Goal: Communication & Community: Answer question/provide support

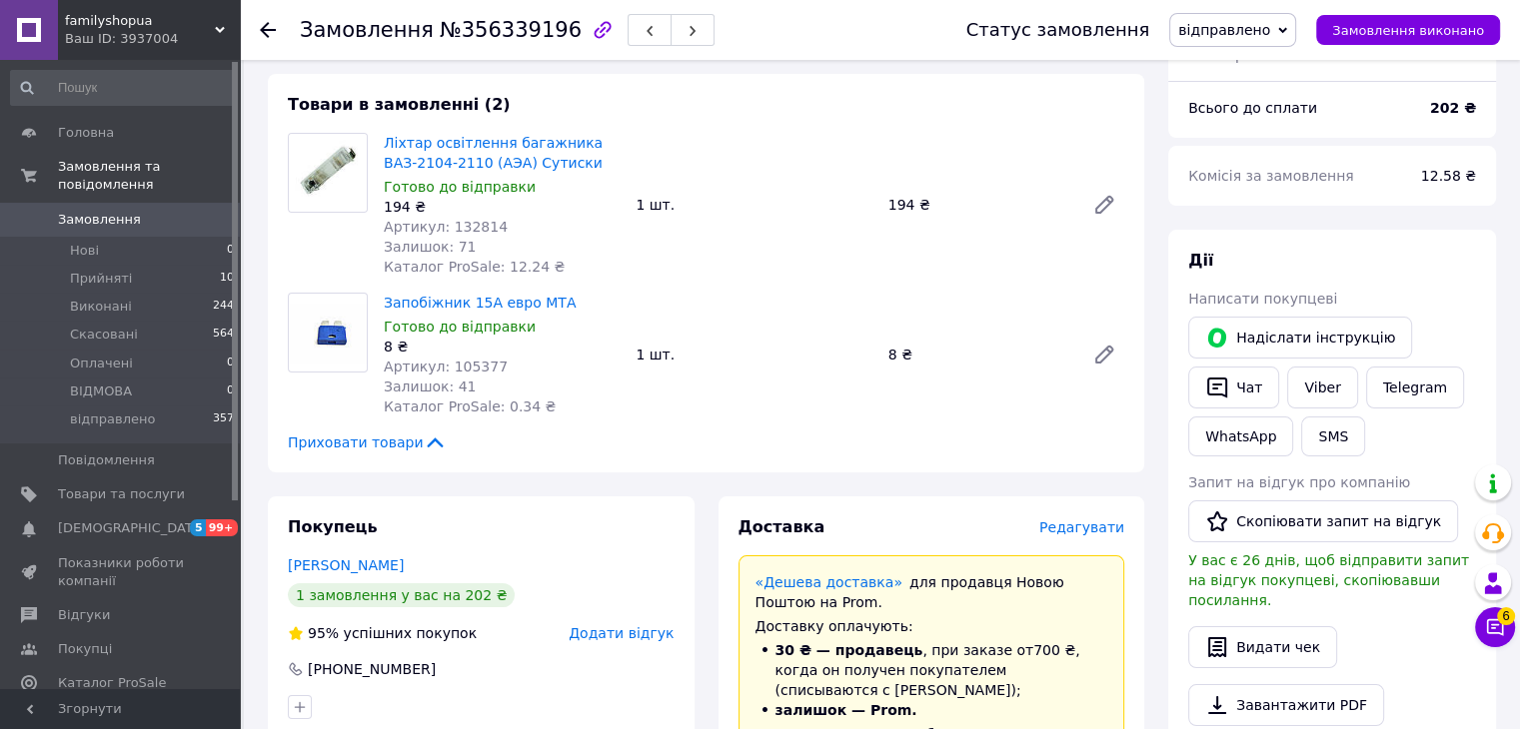
scroll to position [100, 0]
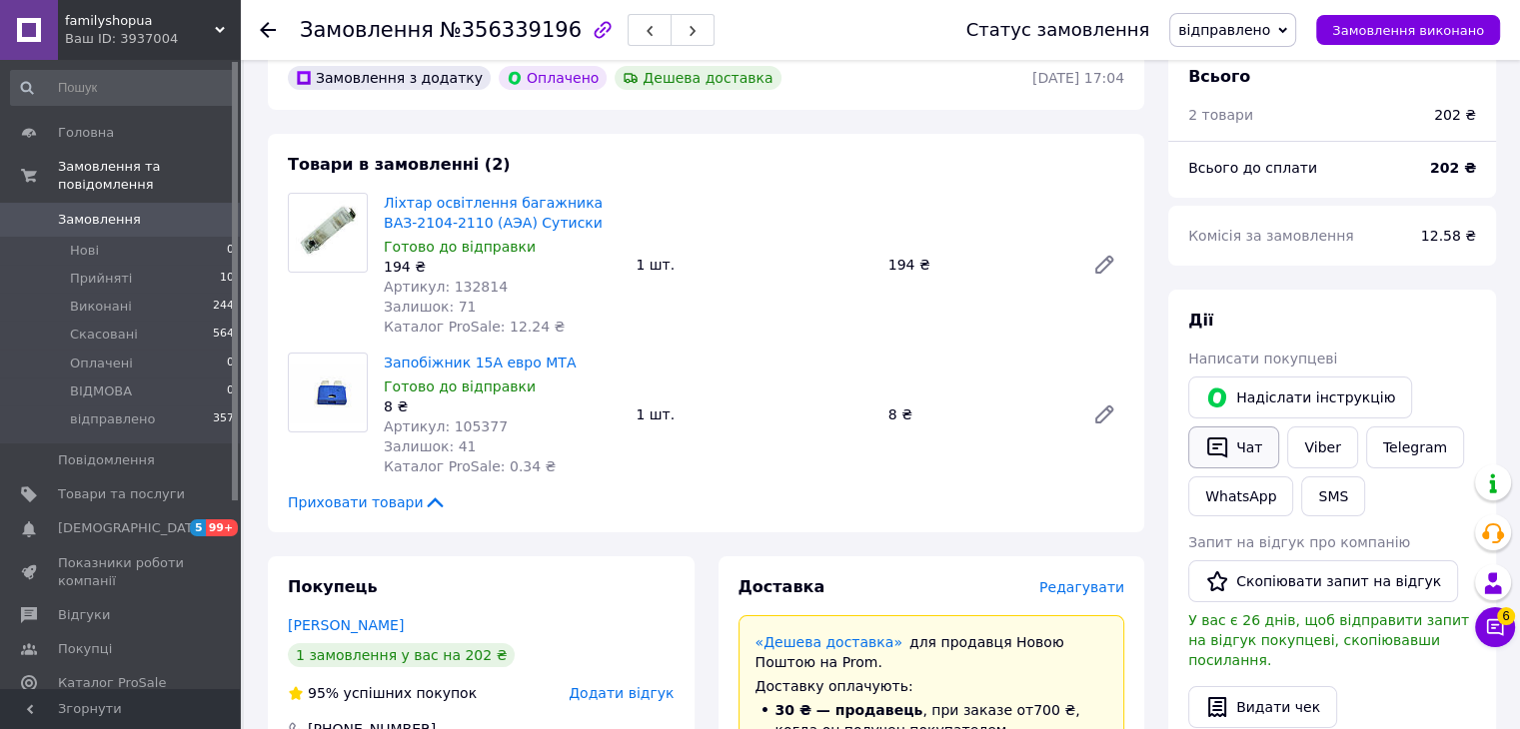
click at [1230, 444] on button "Чат" at bounding box center [1233, 448] width 91 height 42
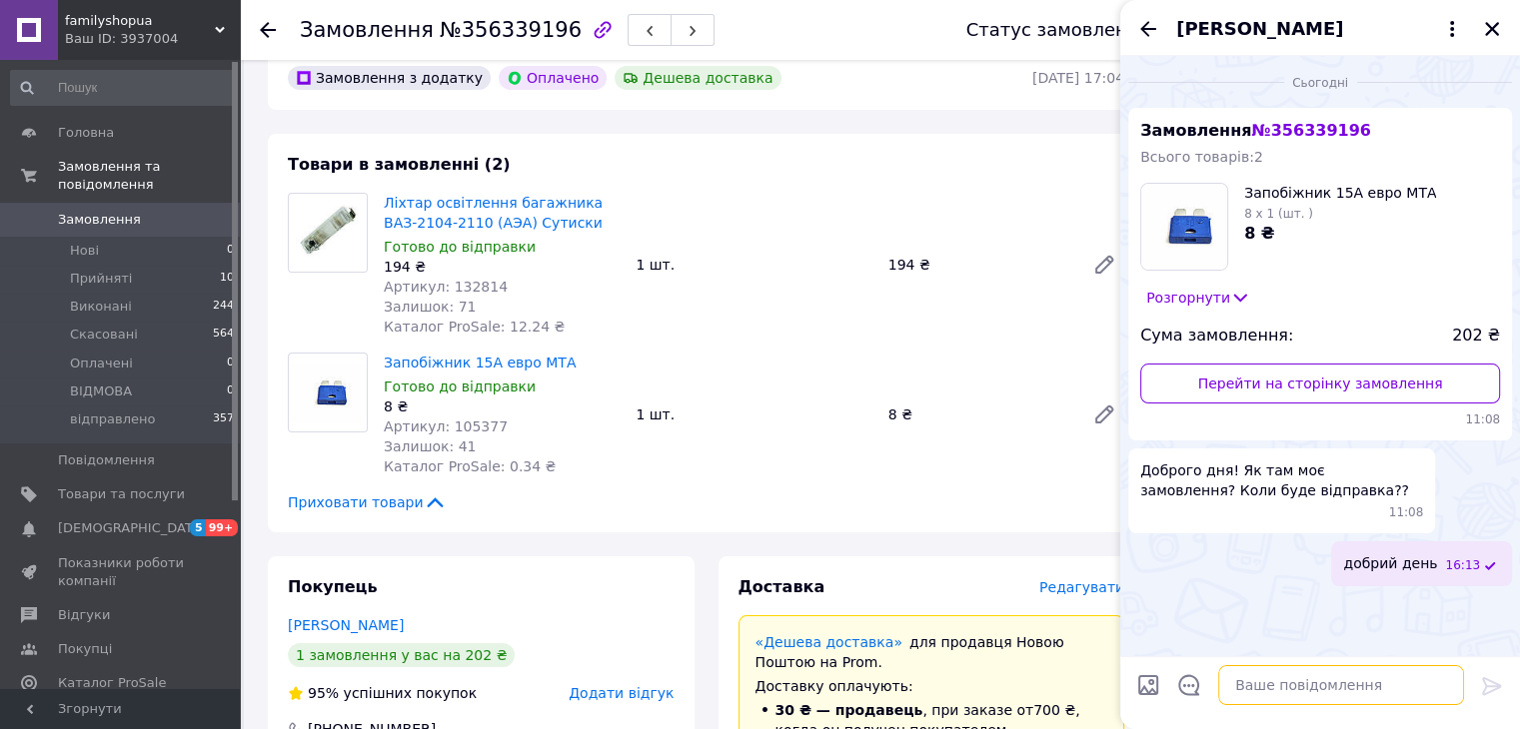
click at [1343, 673] on textarea at bounding box center [1341, 685] width 246 height 40
type textarea "замовлення відправили"
click at [1491, 28] on icon "Закрити" at bounding box center [1492, 29] width 14 height 14
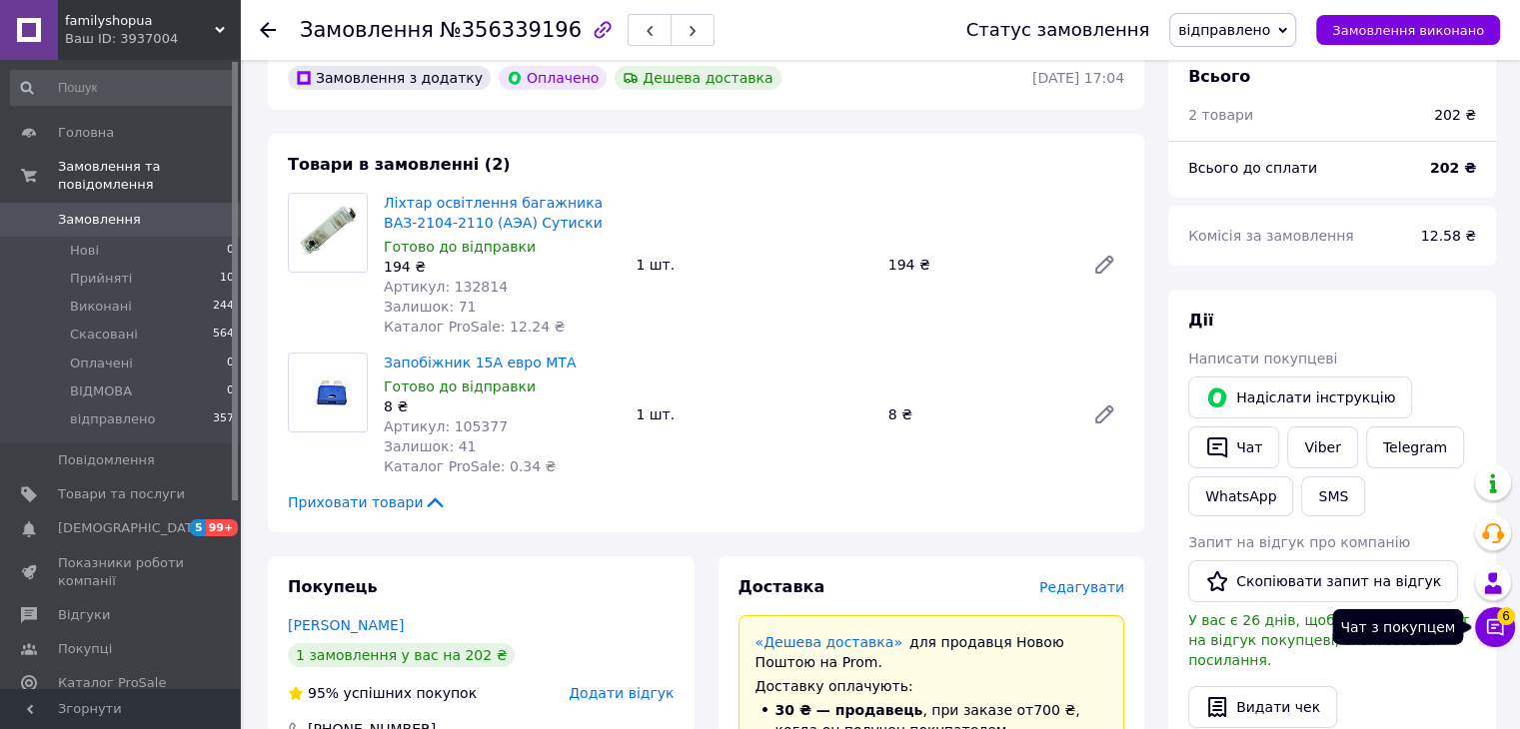
click at [1497, 625] on icon at bounding box center [1495, 627] width 20 height 20
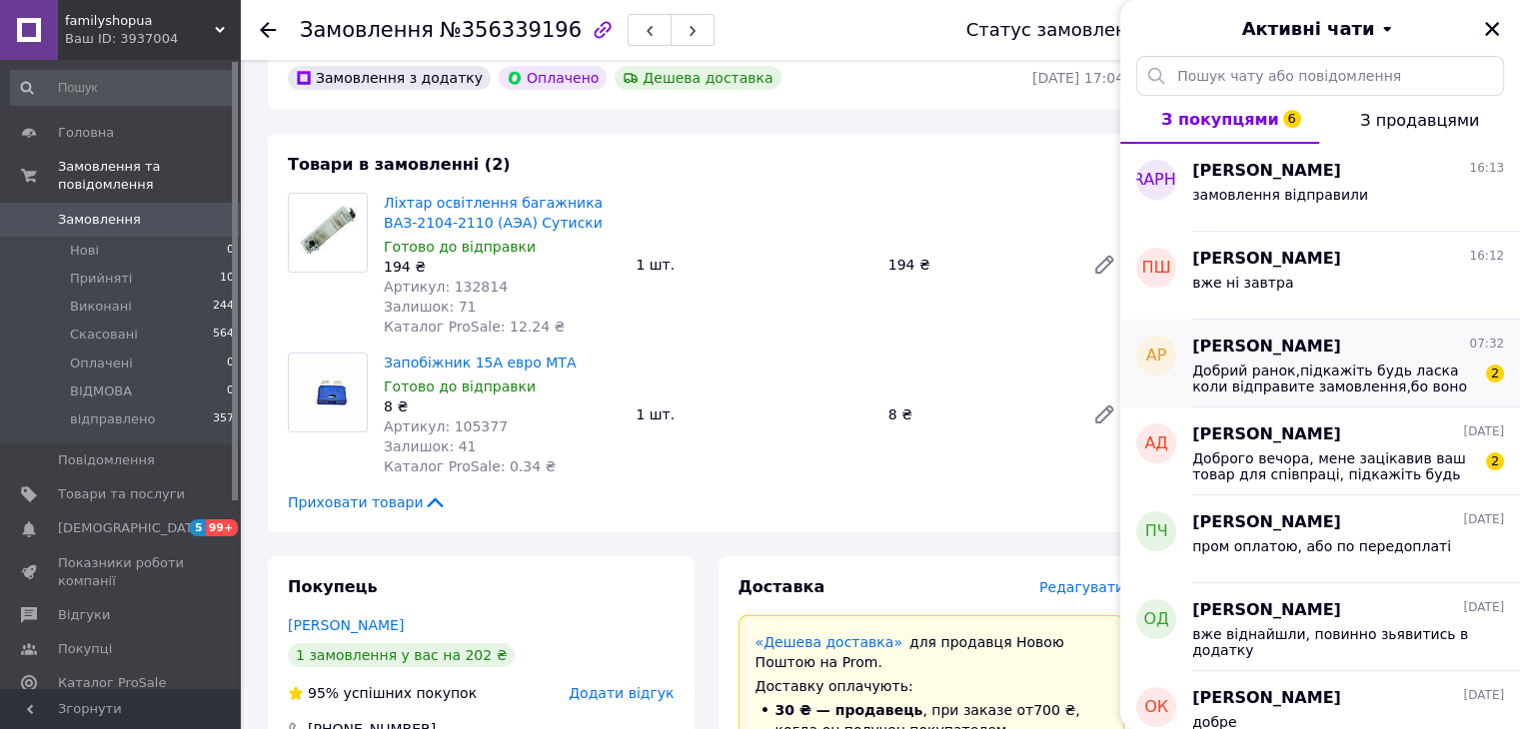
click at [1315, 361] on div "Добрий ранок,підкажіть будь ласка коли відправите замовлення,бо воно потрібно н…" at bounding box center [1348, 377] width 312 height 36
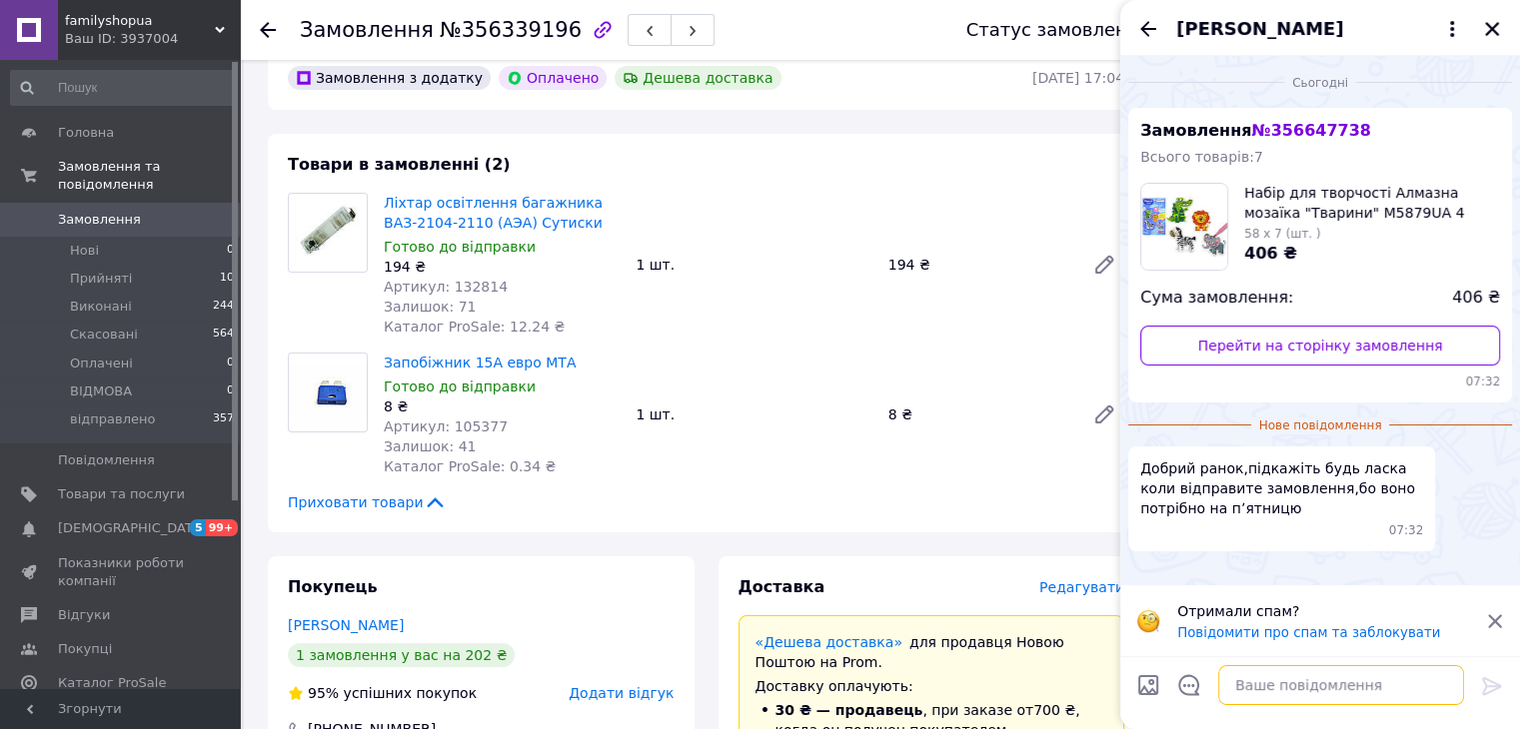
click at [1361, 700] on textarea at bounding box center [1341, 685] width 246 height 40
type textarea "замовлення відправили"
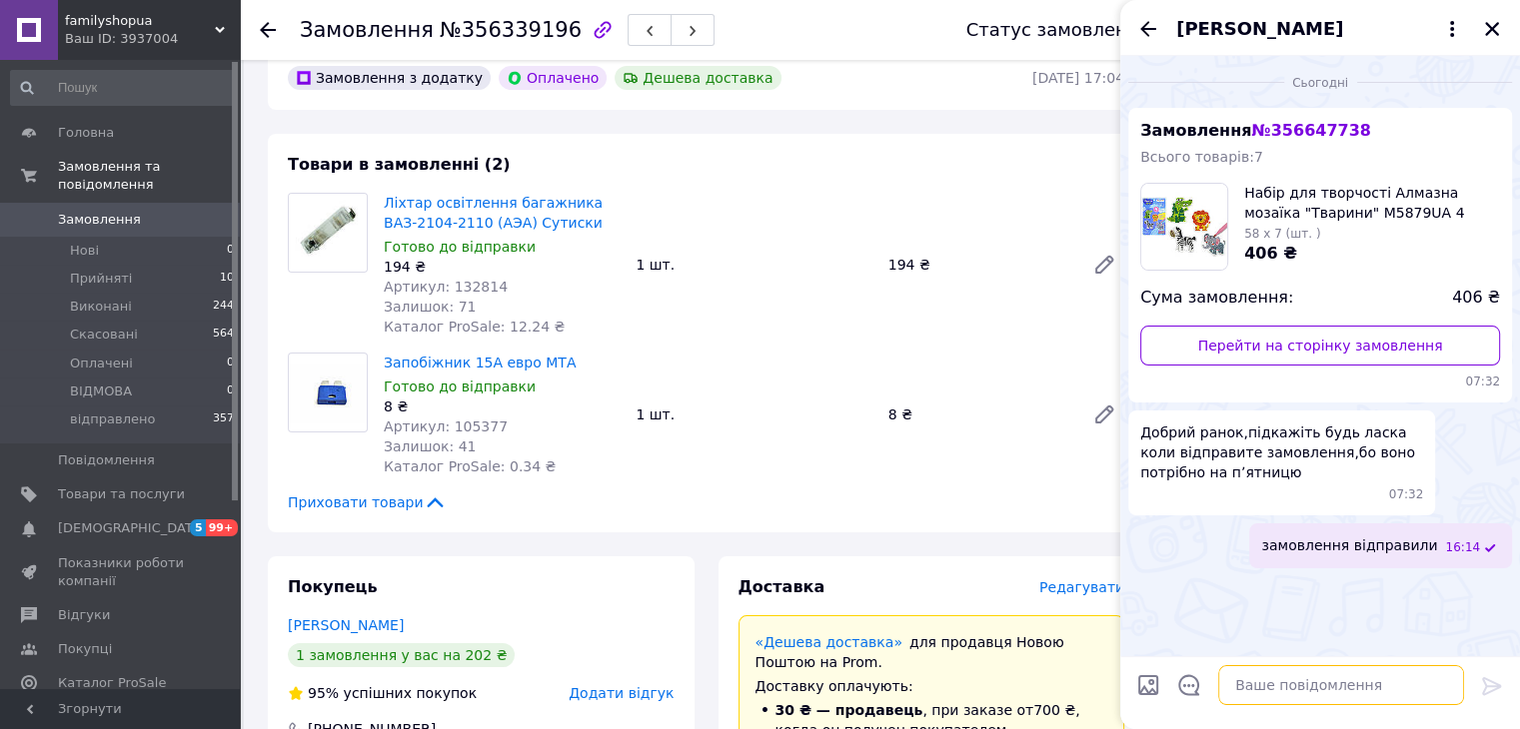
click at [1348, 700] on textarea at bounding box center [1341, 685] width 246 height 40
type textarea "субота неділя не робочій день був"
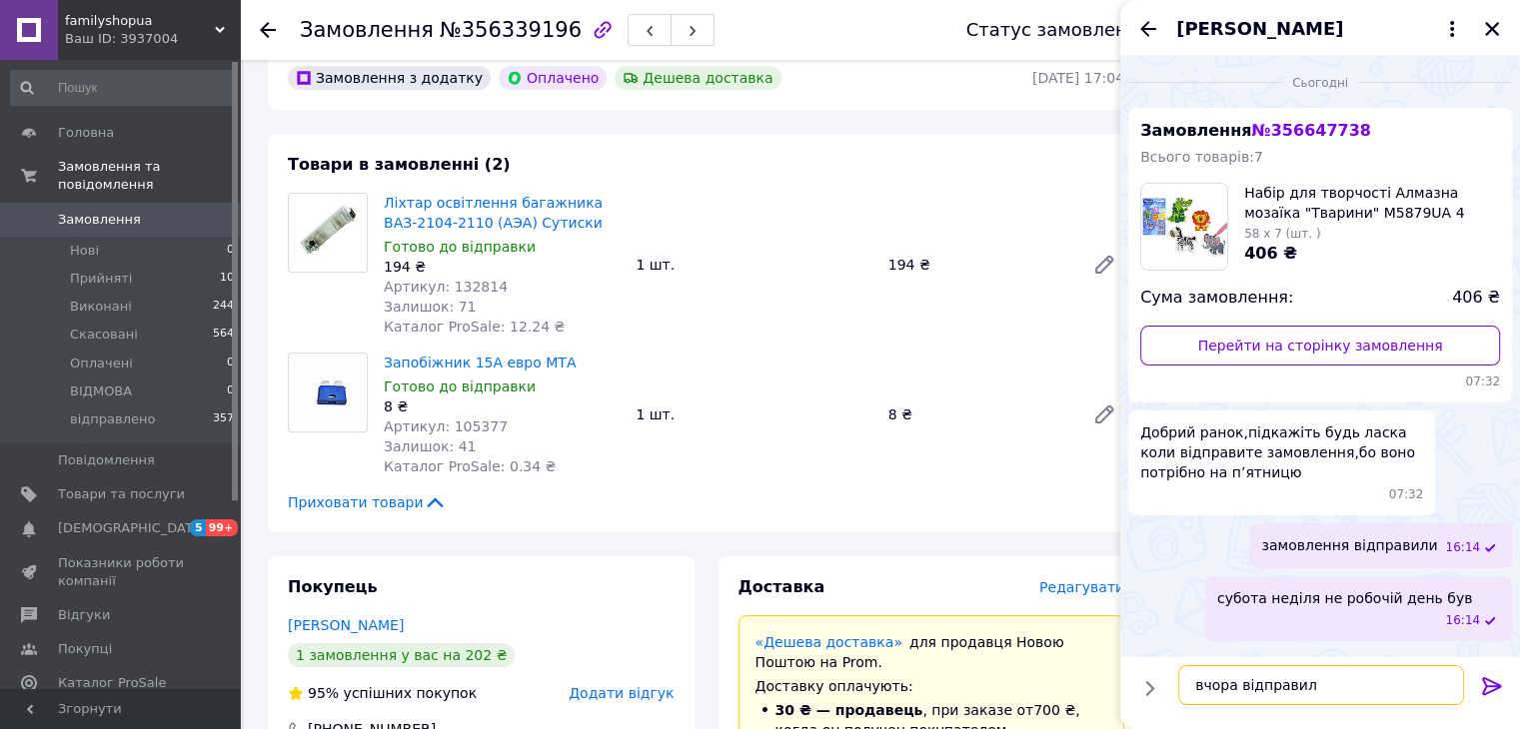
type textarea "вчора відправили"
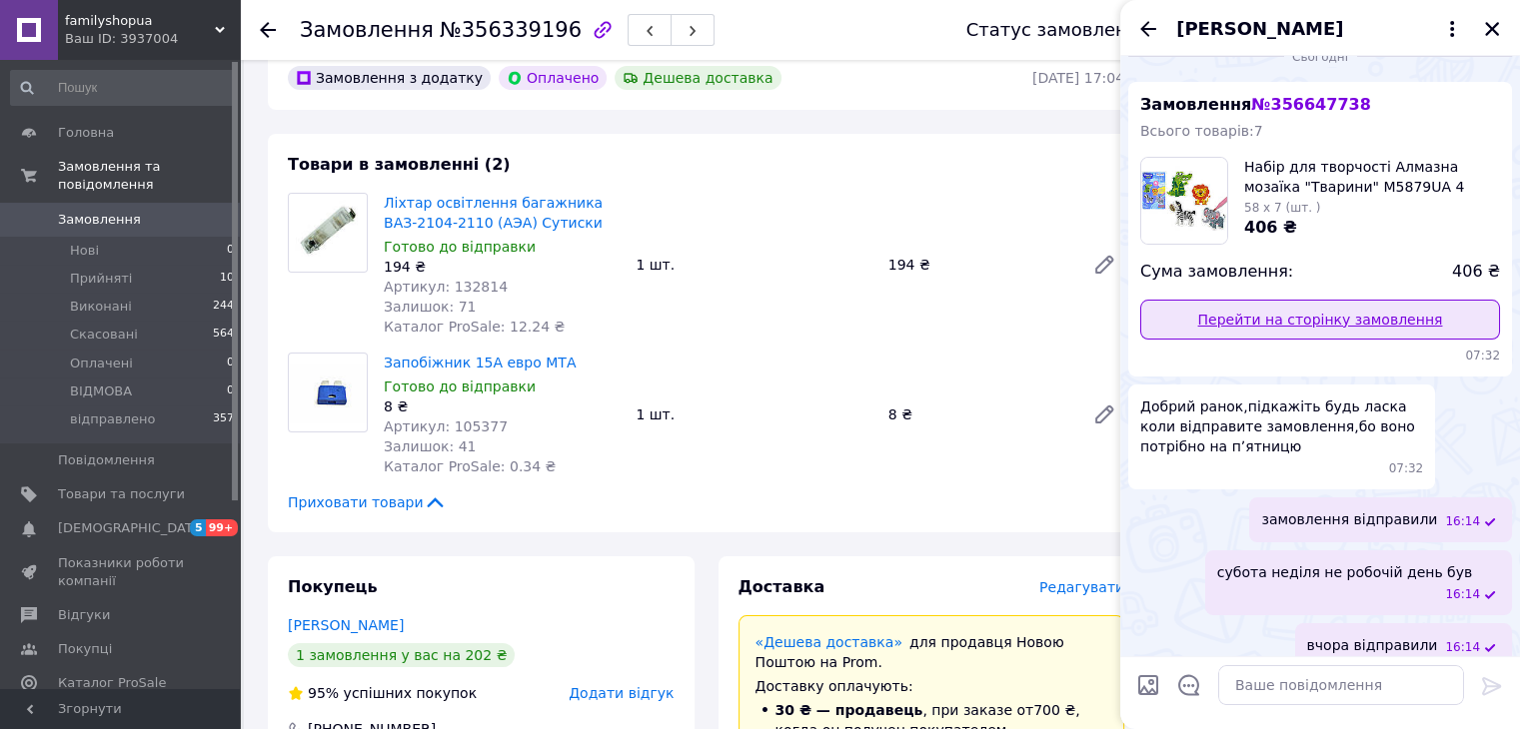
click at [1373, 315] on link "Перейти на сторінку замовлення" at bounding box center [1320, 320] width 360 height 40
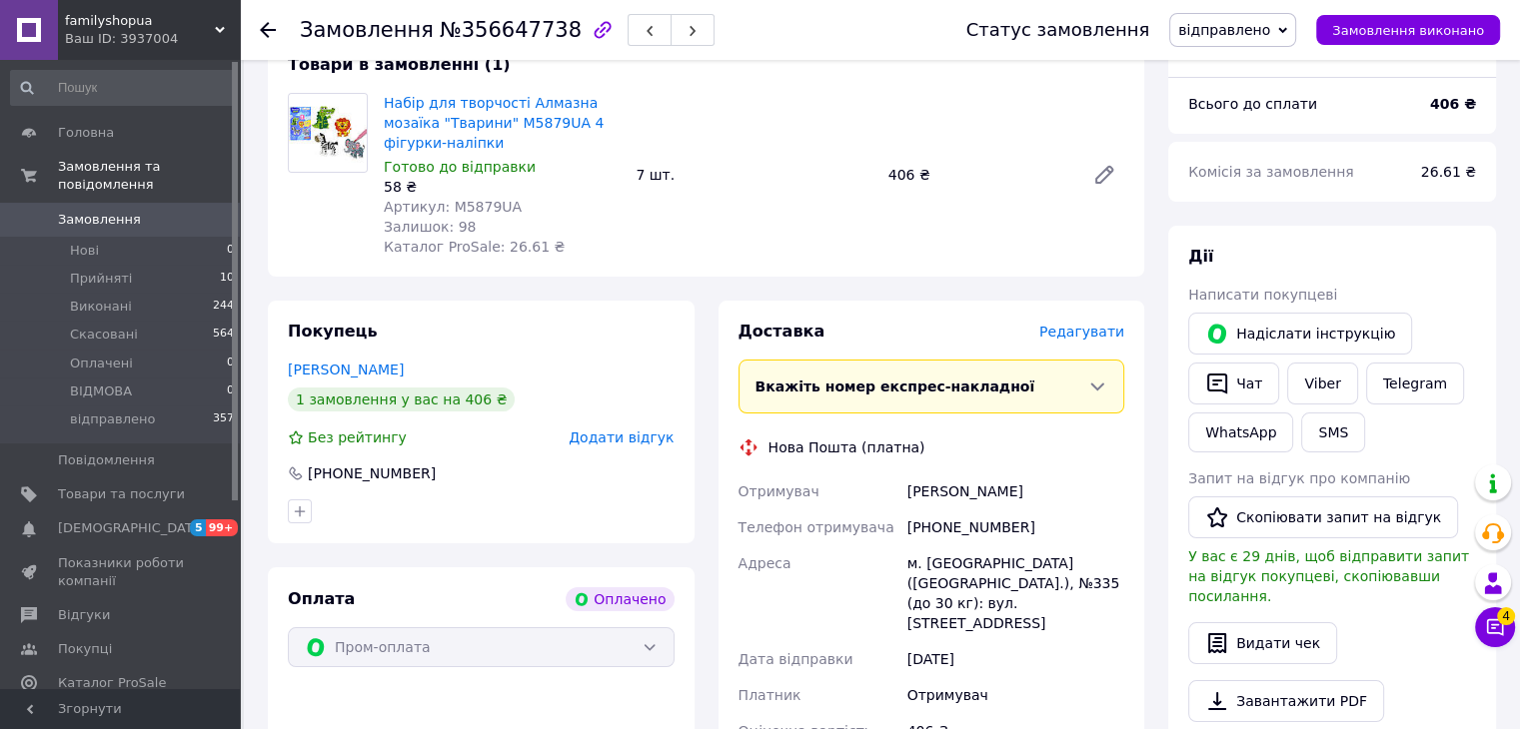
scroll to position [200, 0]
click at [204, 211] on span "0" at bounding box center [212, 220] width 55 height 18
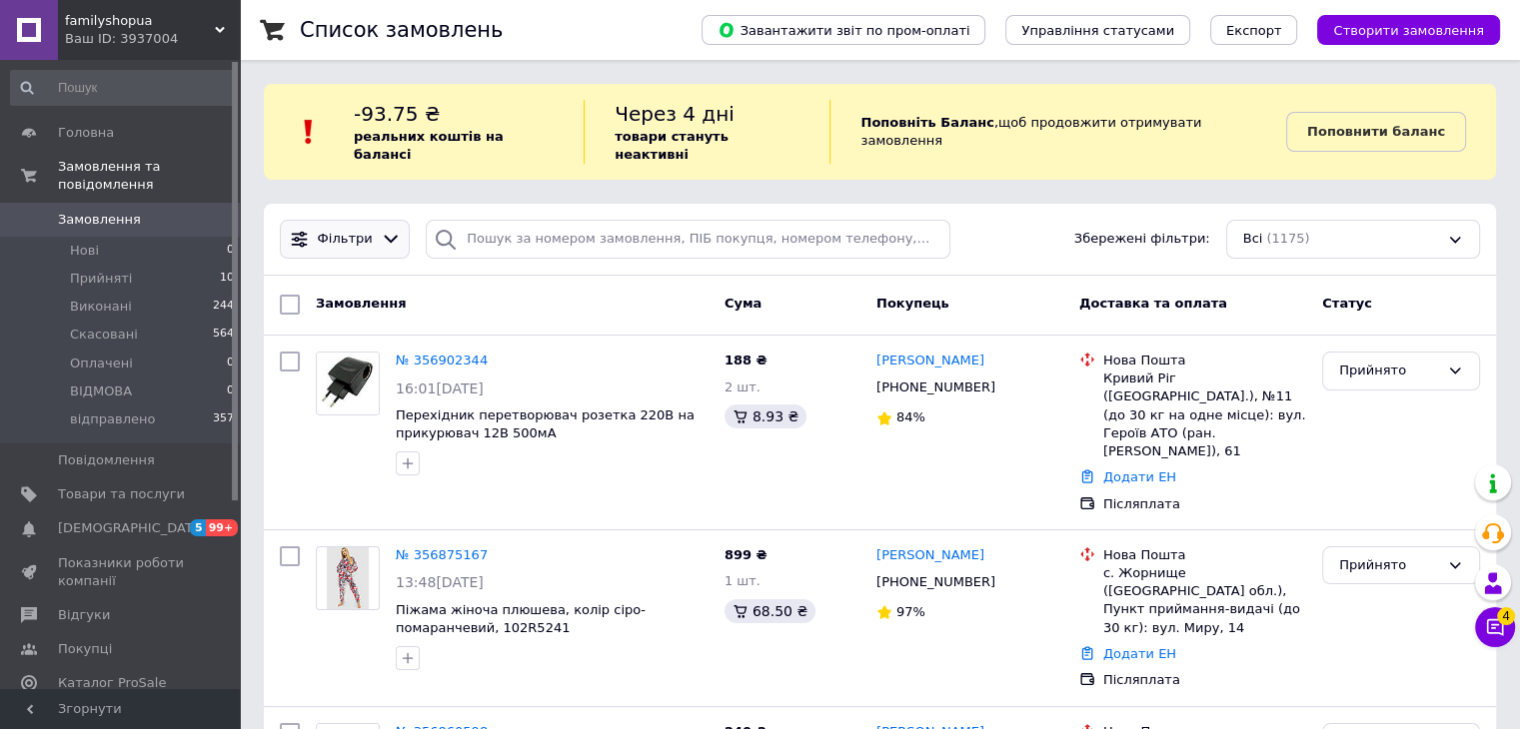
click at [360, 230] on span "Фільтри" at bounding box center [345, 239] width 55 height 19
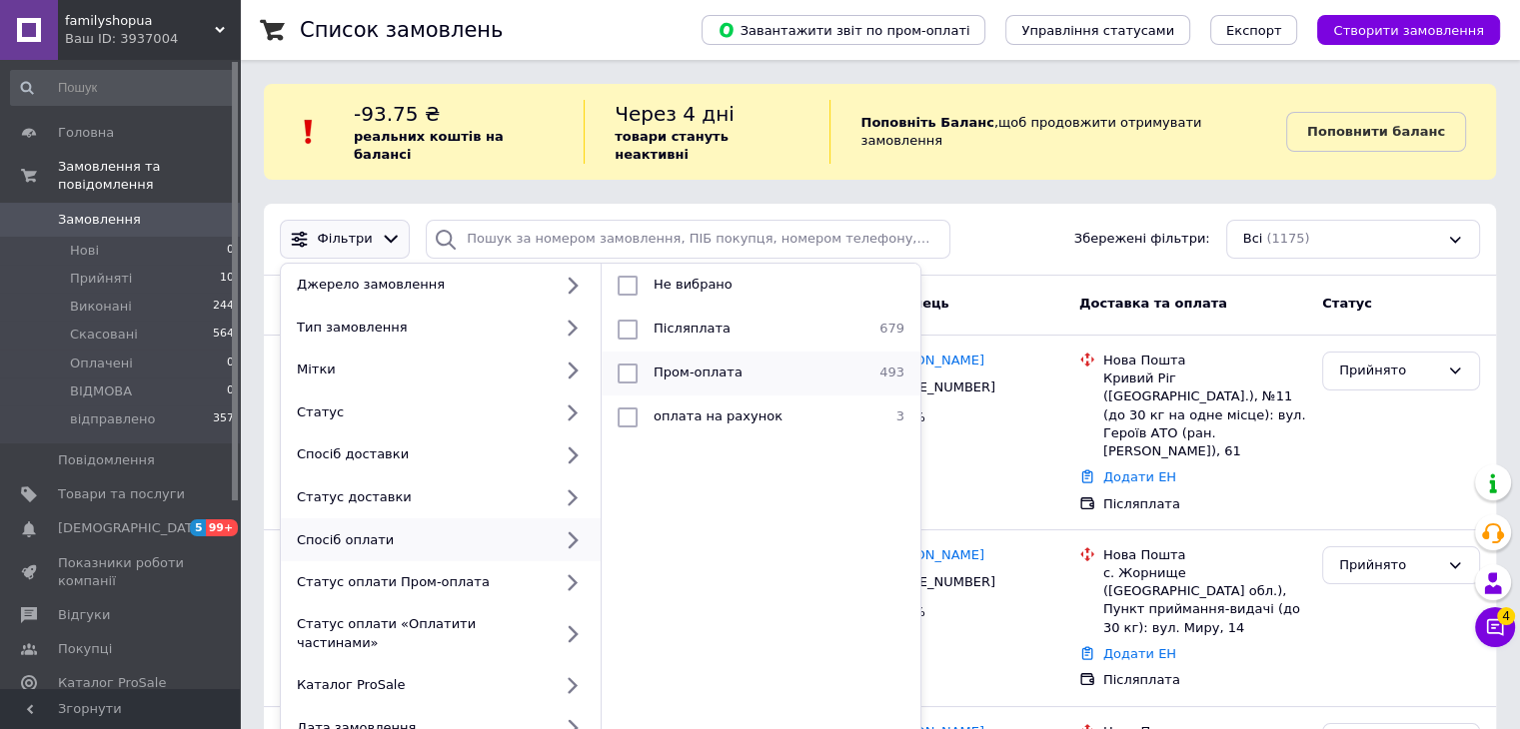
click at [672, 365] on span "Пром-оплата" at bounding box center [697, 372] width 89 height 15
checkbox input "true"
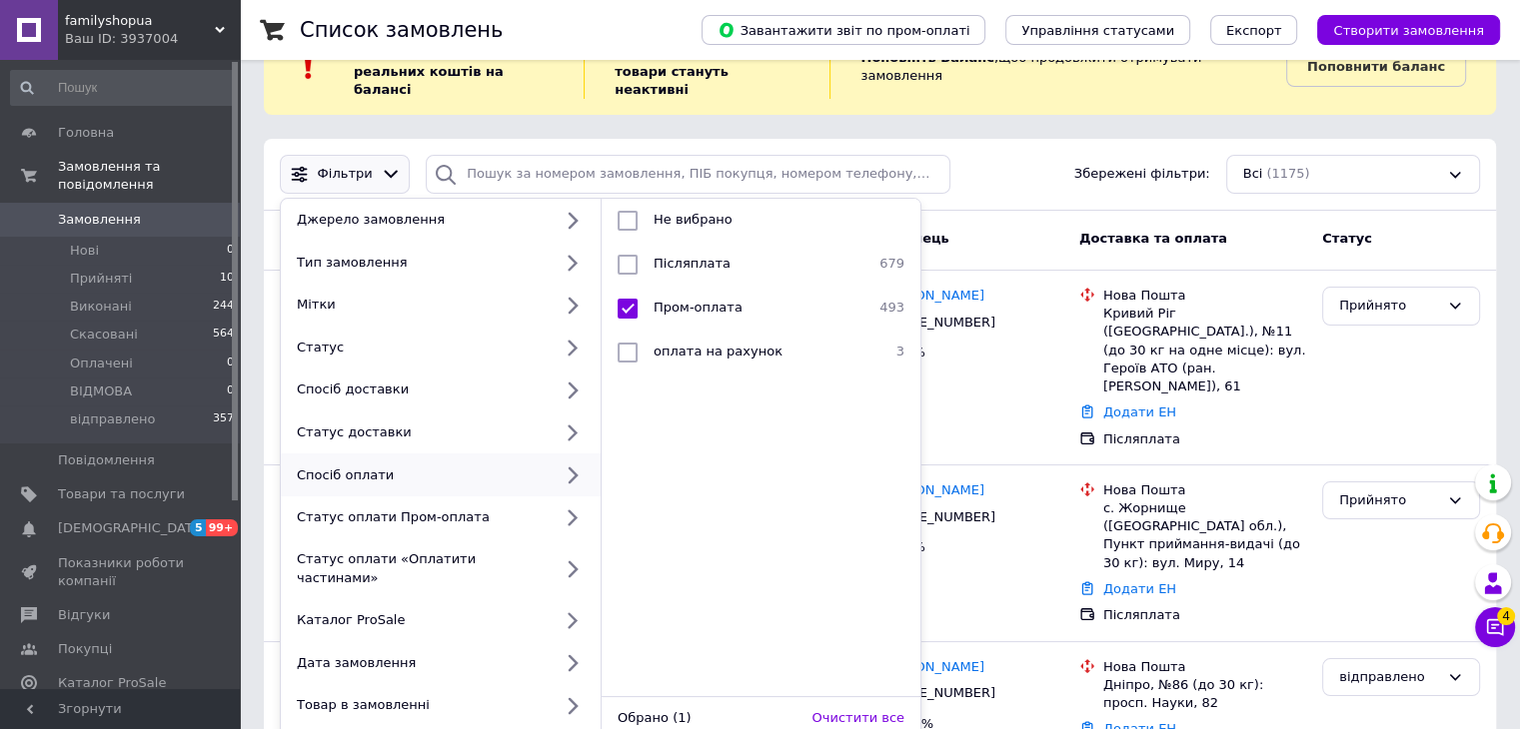
scroll to position [100, 0]
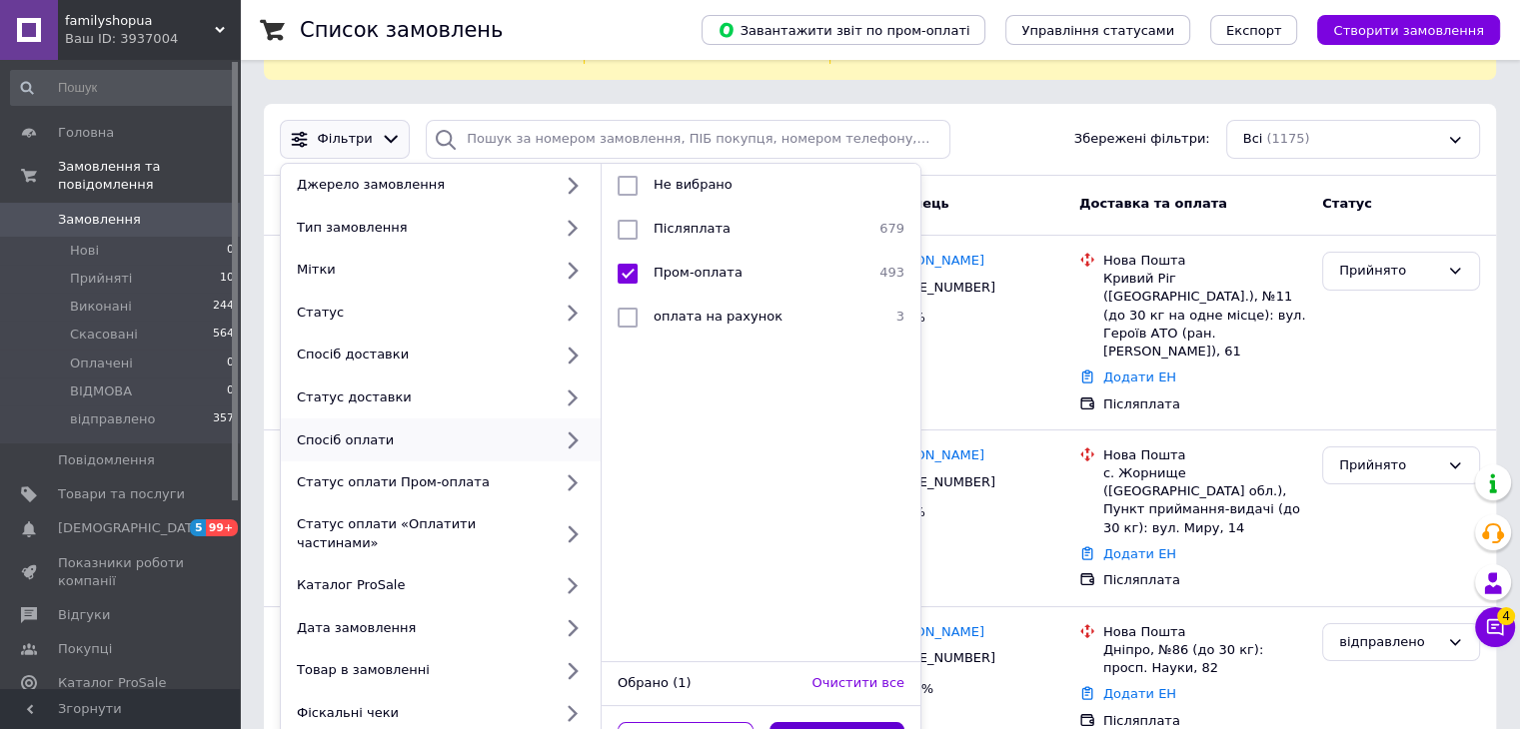
click at [884, 722] on button "Застосувати" at bounding box center [837, 741] width 136 height 39
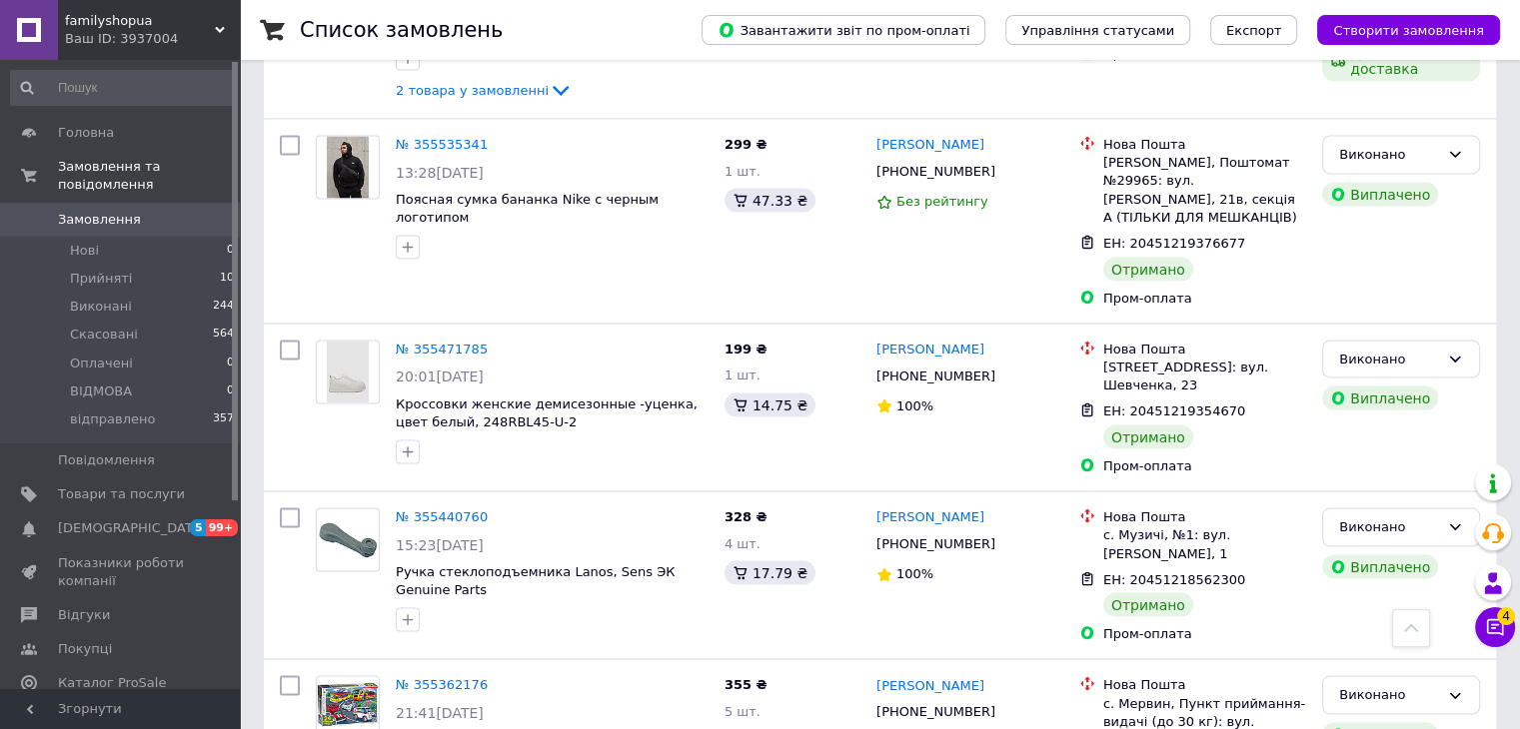
scroll to position [3663, 0]
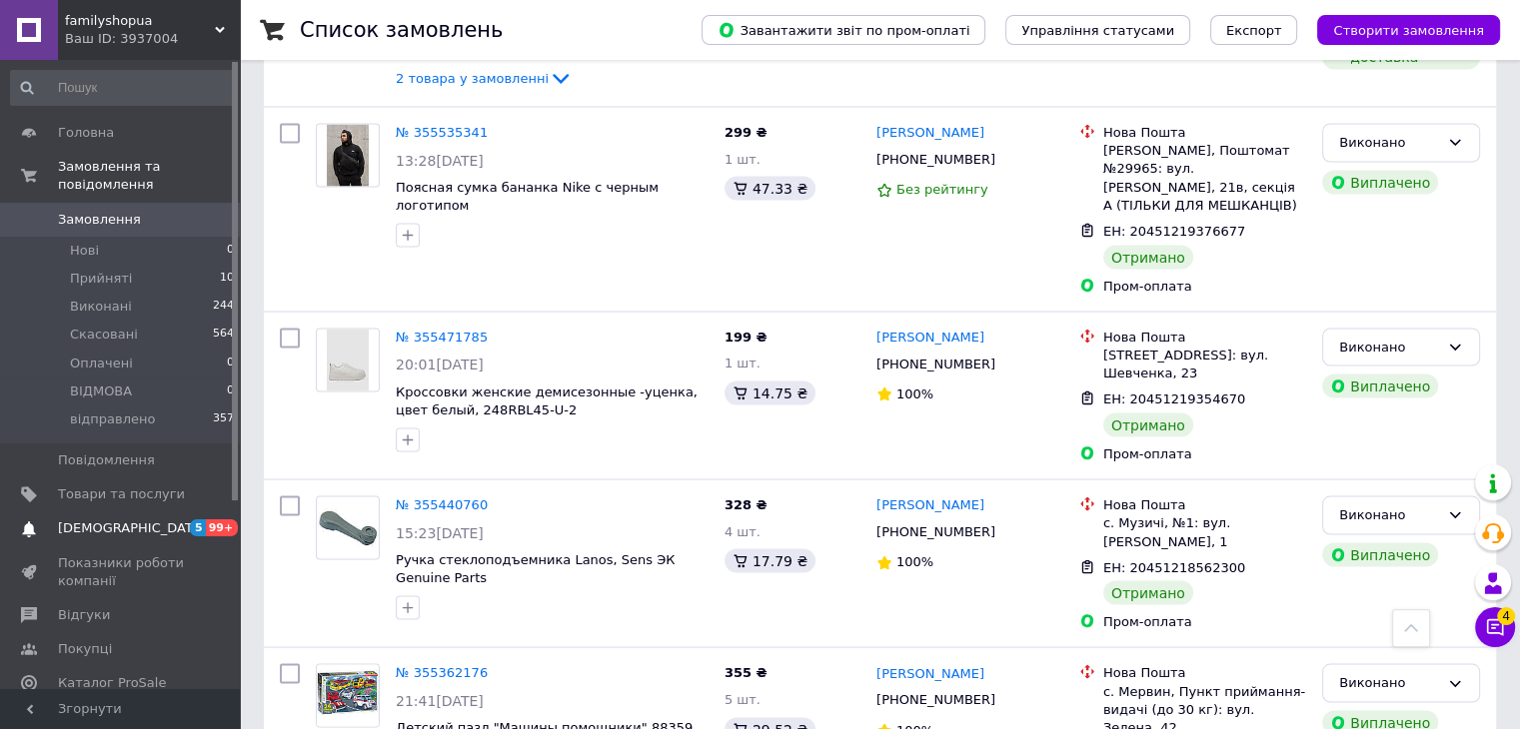
click at [161, 521] on link "Сповіщення 5 99+" at bounding box center [123, 529] width 246 height 34
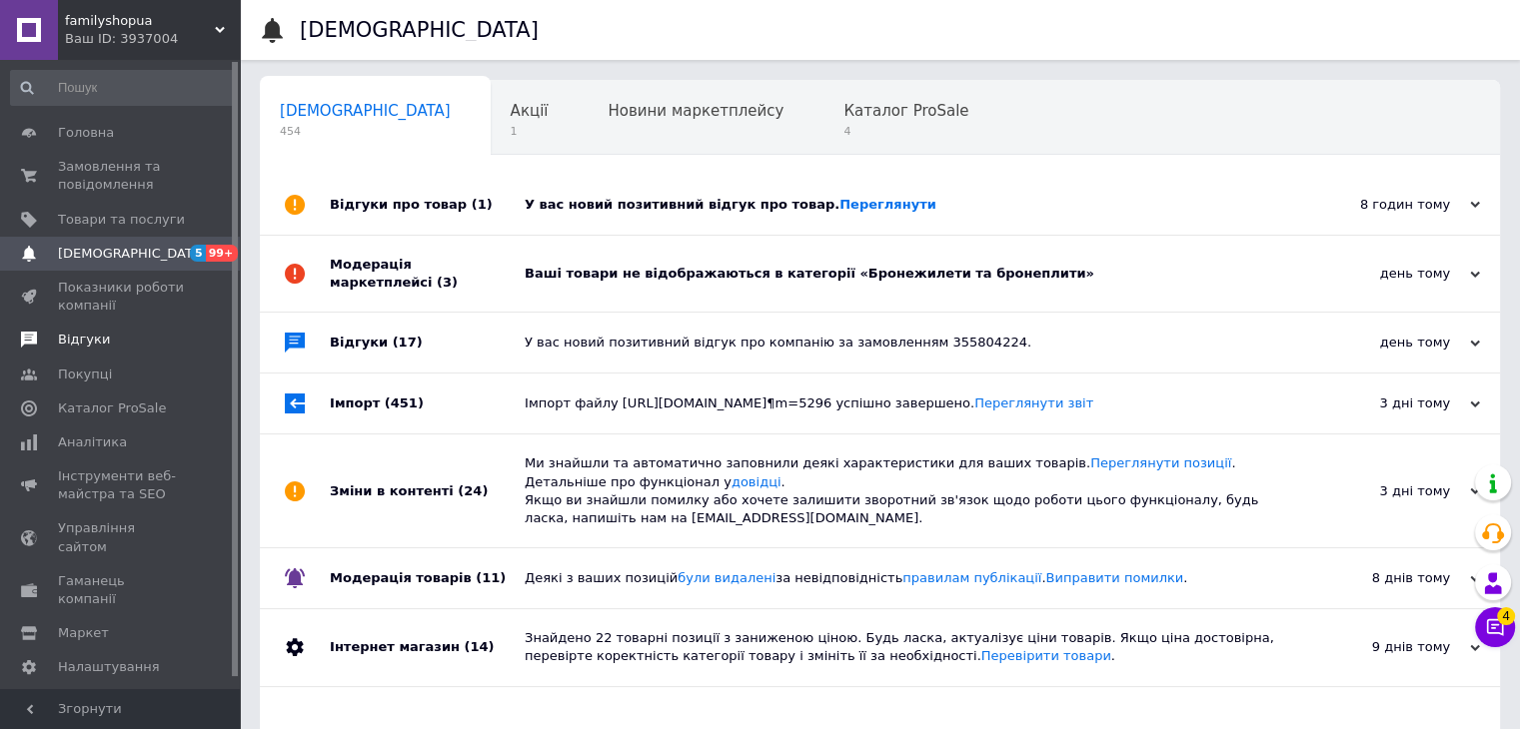
click at [102, 343] on span "Відгуки" at bounding box center [121, 340] width 127 height 18
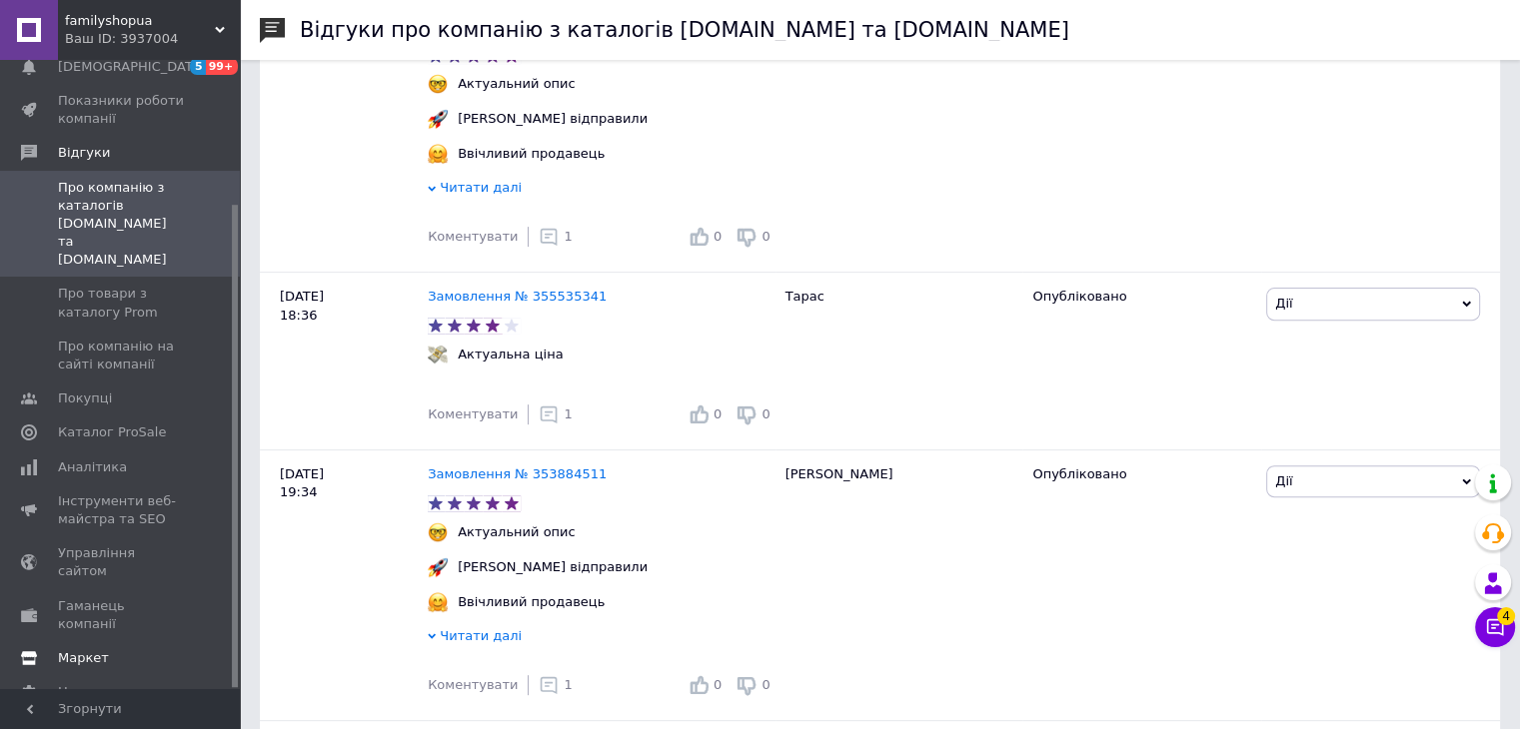
scroll to position [699, 0]
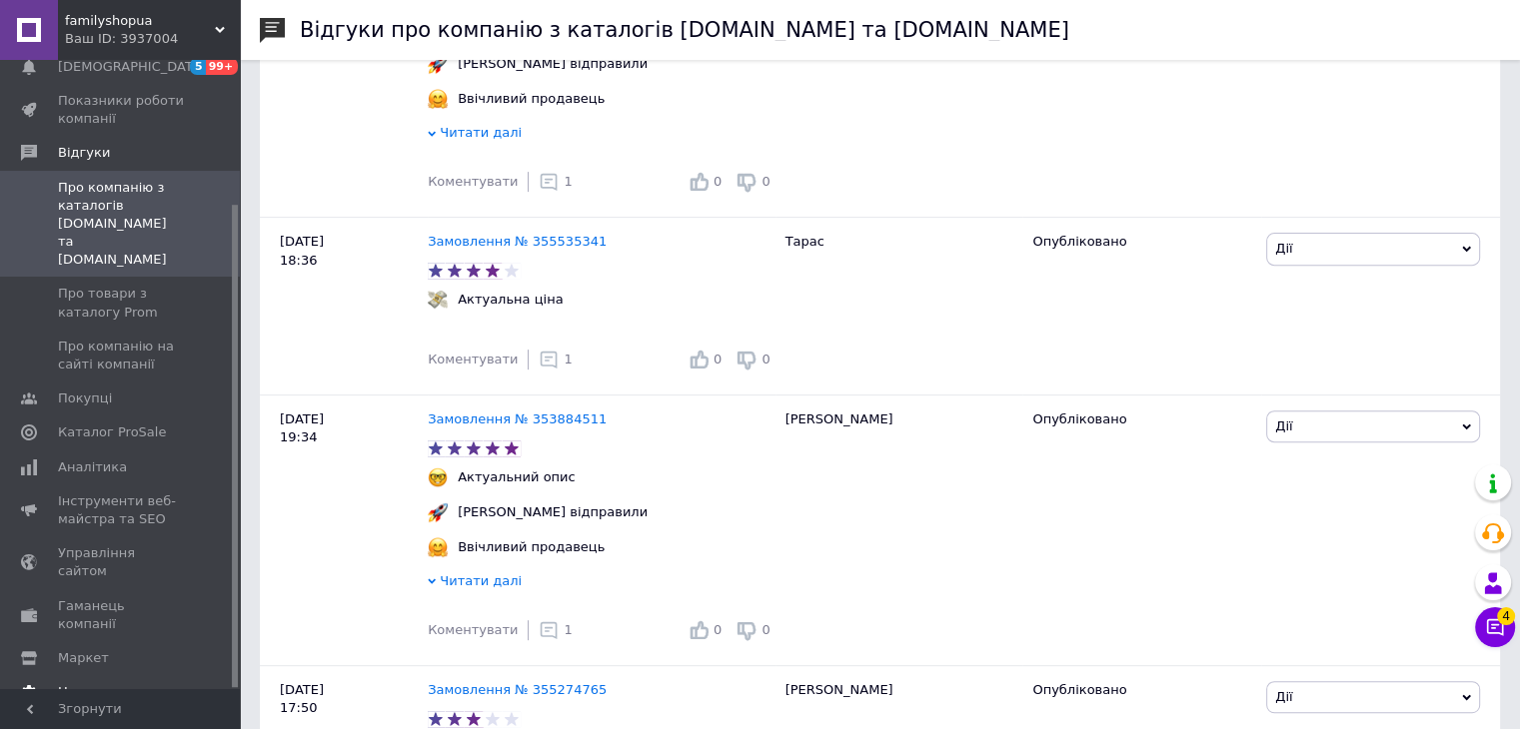
click at [116, 683] on span "Налаштування" at bounding box center [109, 692] width 102 height 18
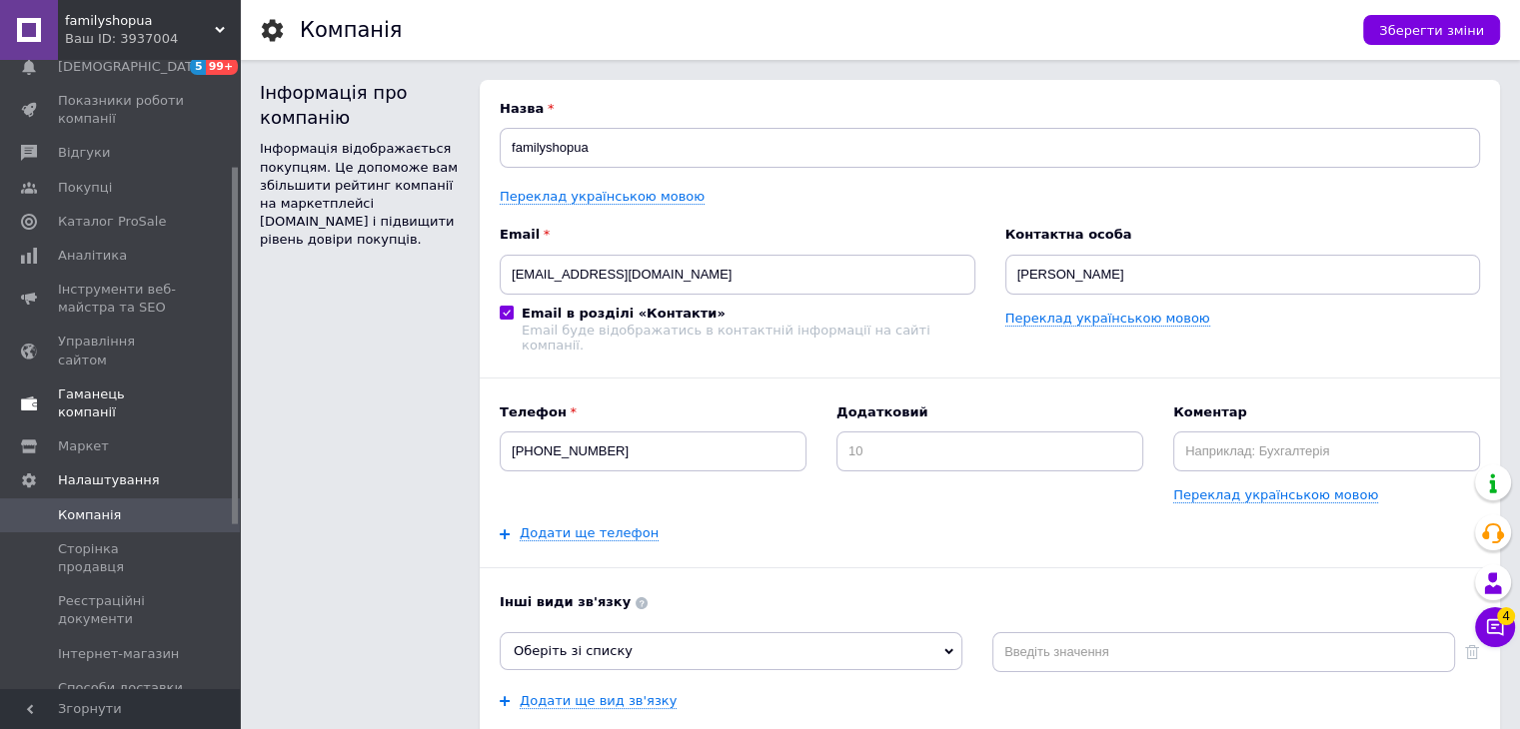
click at [125, 386] on span "Гаманець компанії" at bounding box center [121, 404] width 127 height 36
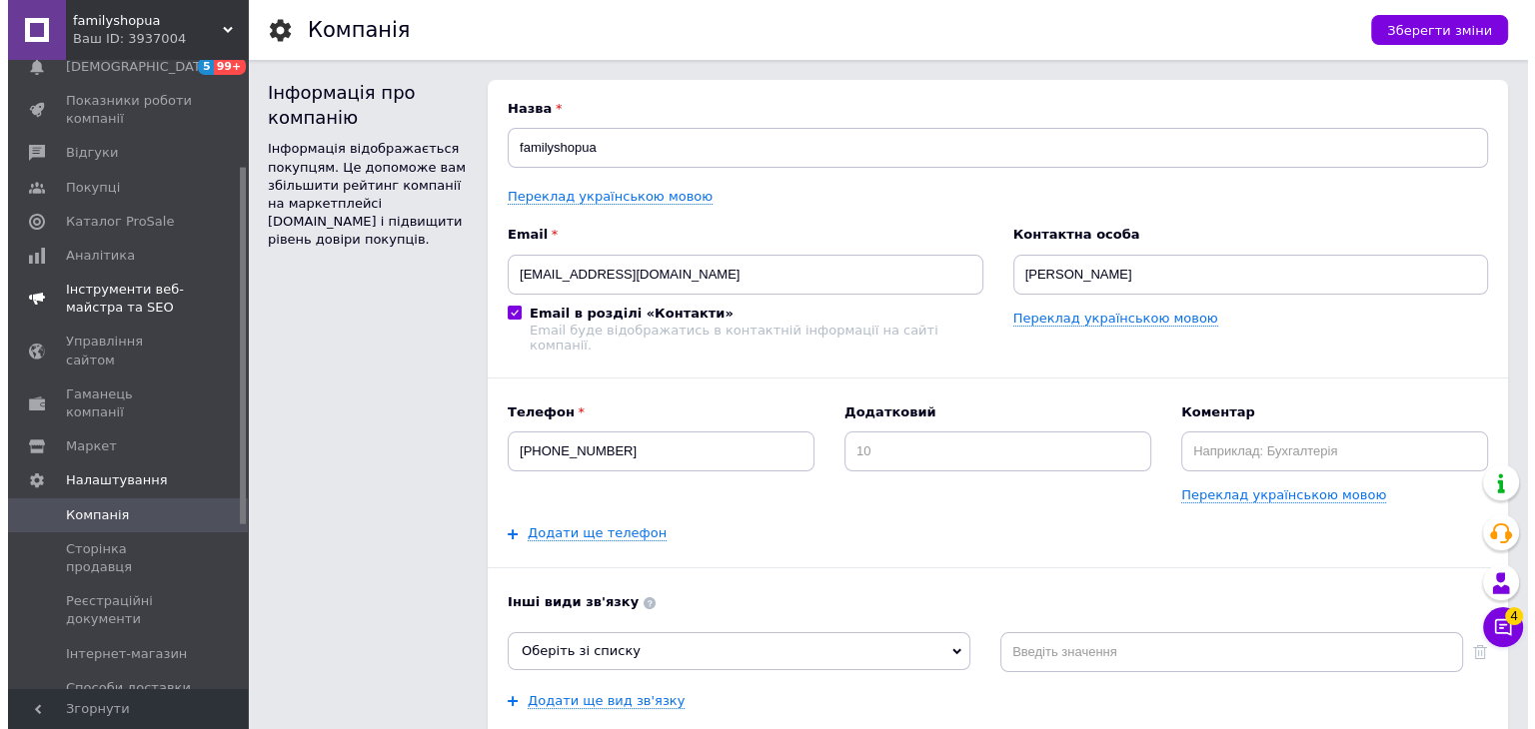
scroll to position [64, 0]
